Goal: Find specific page/section: Find specific page/section

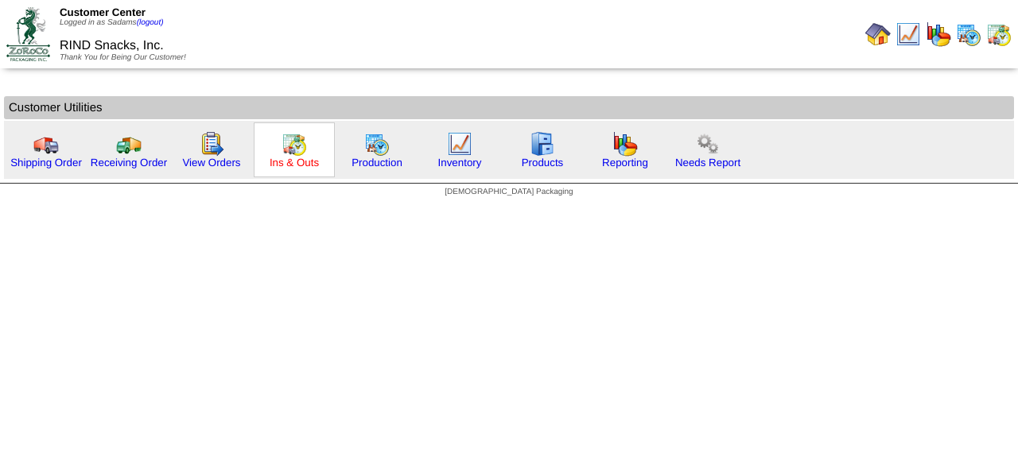
click at [281, 161] on link "Ins & Outs" at bounding box center [294, 163] width 49 height 12
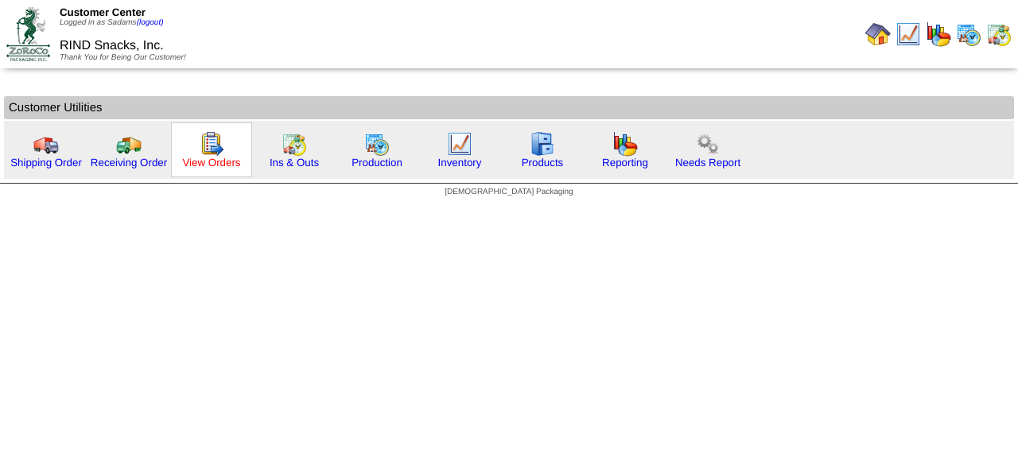
click at [216, 166] on link "View Orders" at bounding box center [211, 163] width 58 height 12
